Goal: Check status

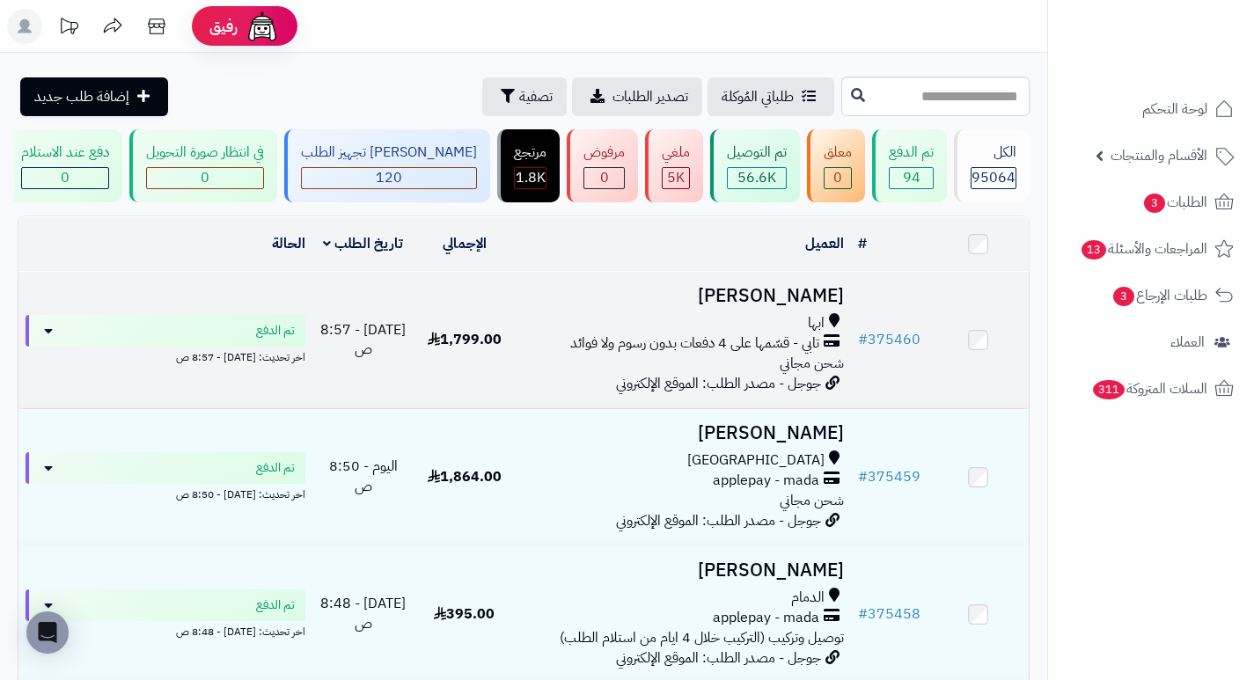
click at [822, 306] on h3 "[PERSON_NAME]" at bounding box center [683, 296] width 322 height 20
